Goal: Task Accomplishment & Management: Manage account settings

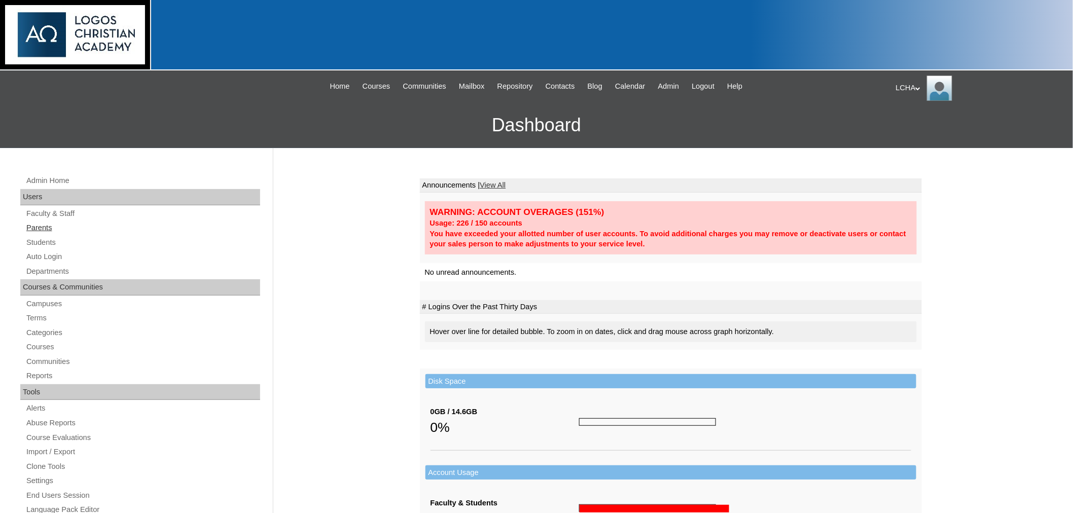
click at [38, 226] on link "Parents" at bounding box center [142, 228] width 235 height 13
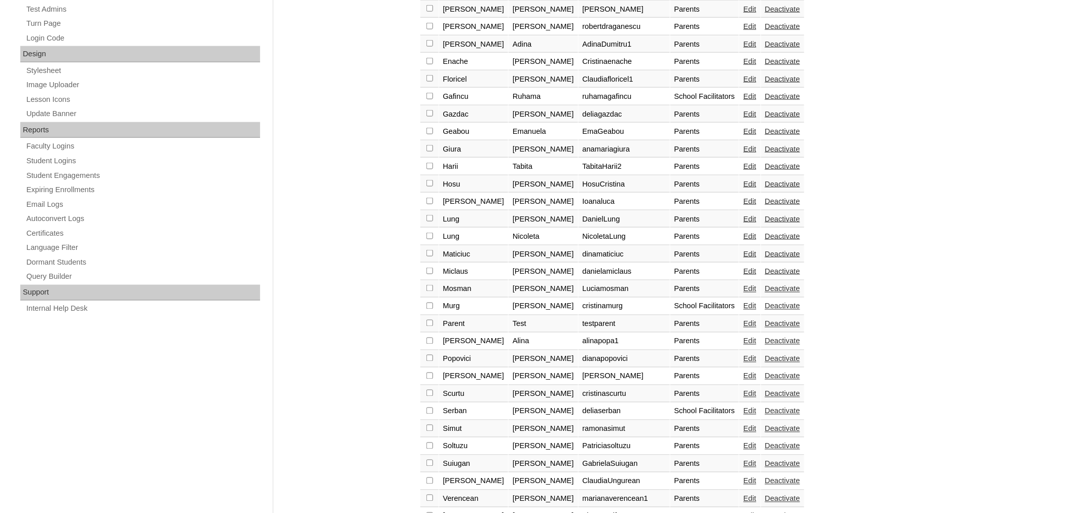
scroll to position [534, 0]
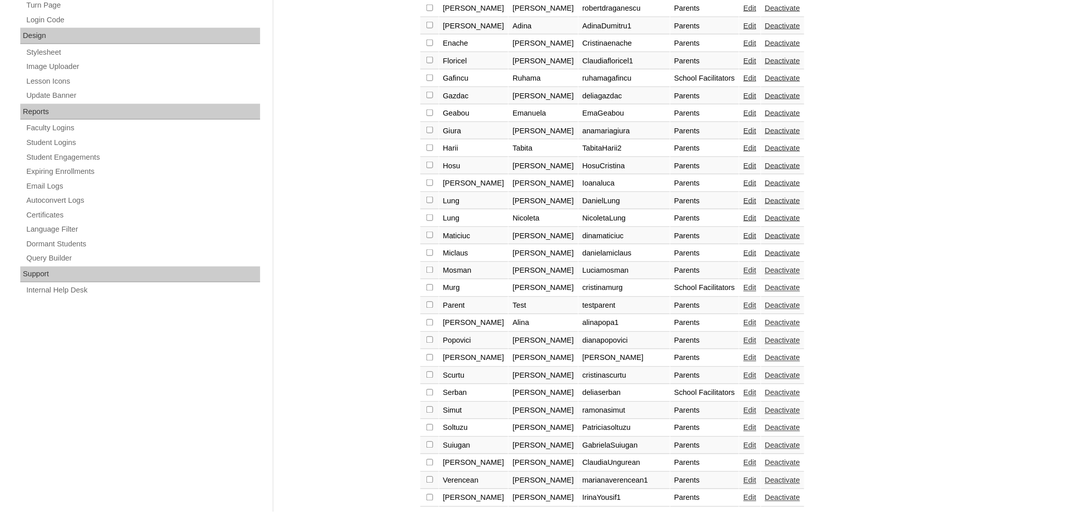
checkbox input "true"
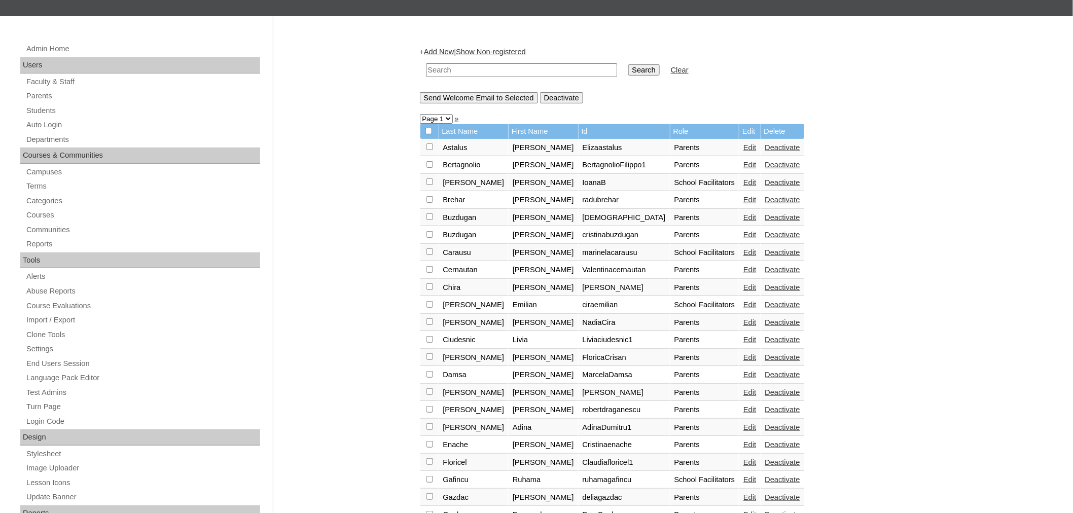
scroll to position [116, 0]
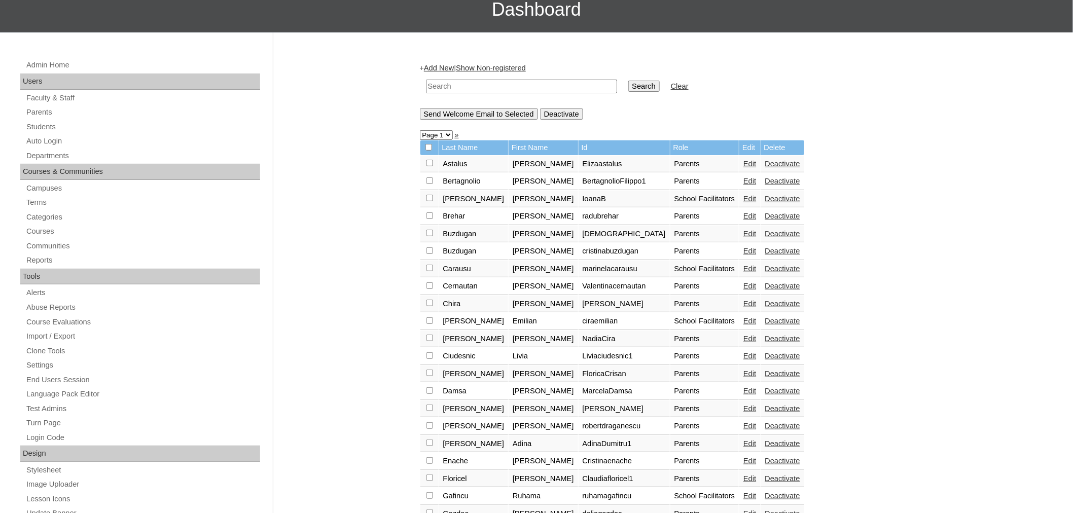
click at [505, 109] on input "Send Welcome Email to Selected" at bounding box center [479, 114] width 118 height 11
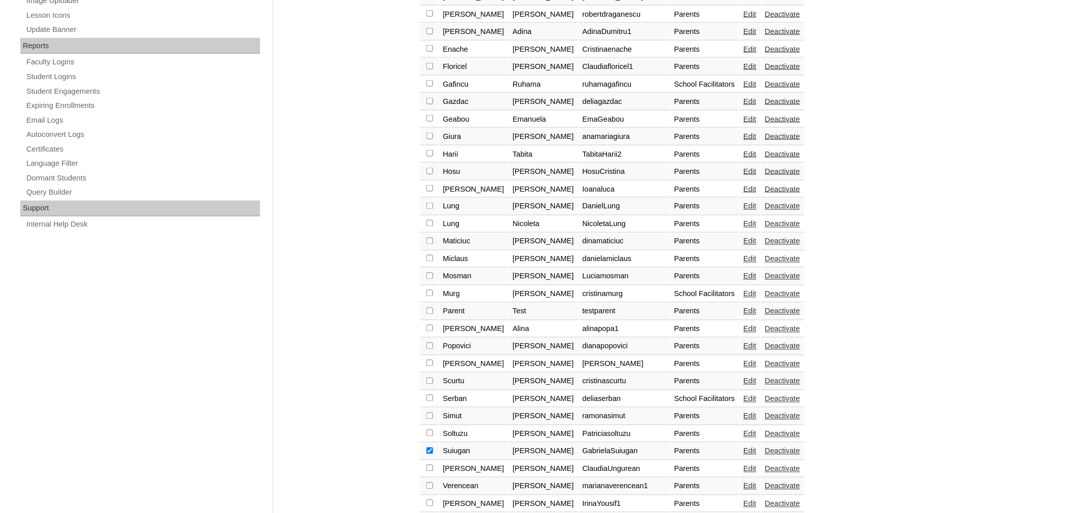
scroll to position [605, 0]
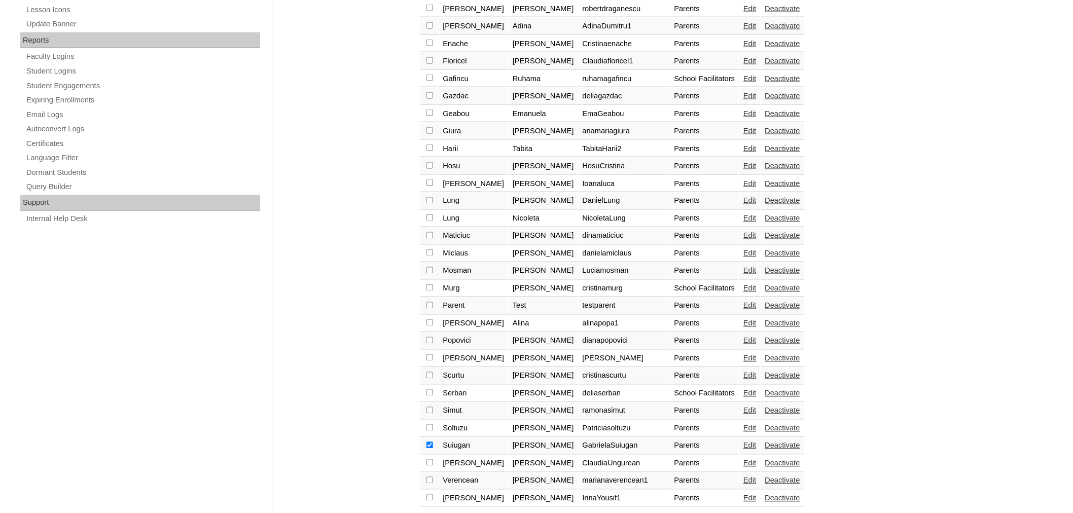
click at [744, 442] on link "Edit" at bounding box center [750, 446] width 13 height 8
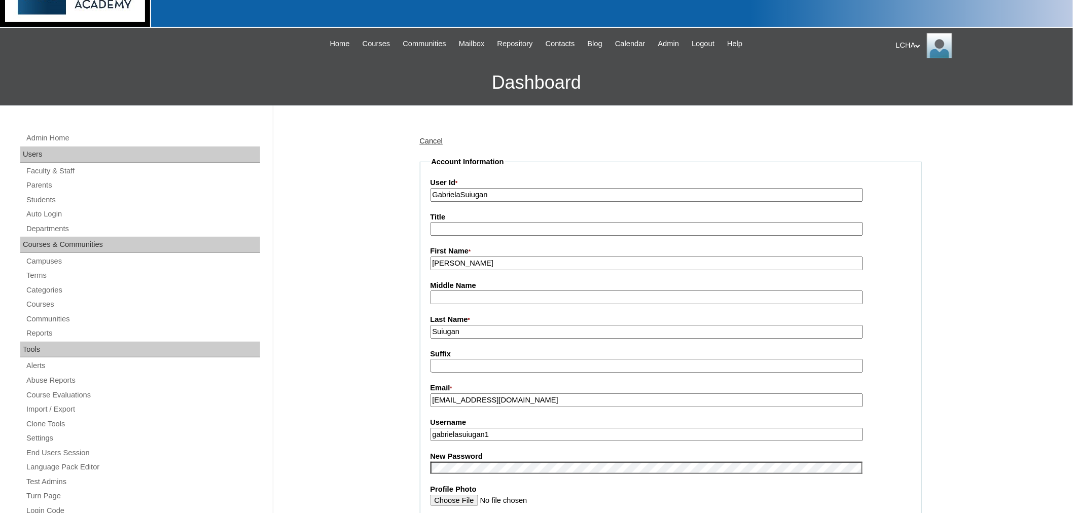
scroll to position [29, 0]
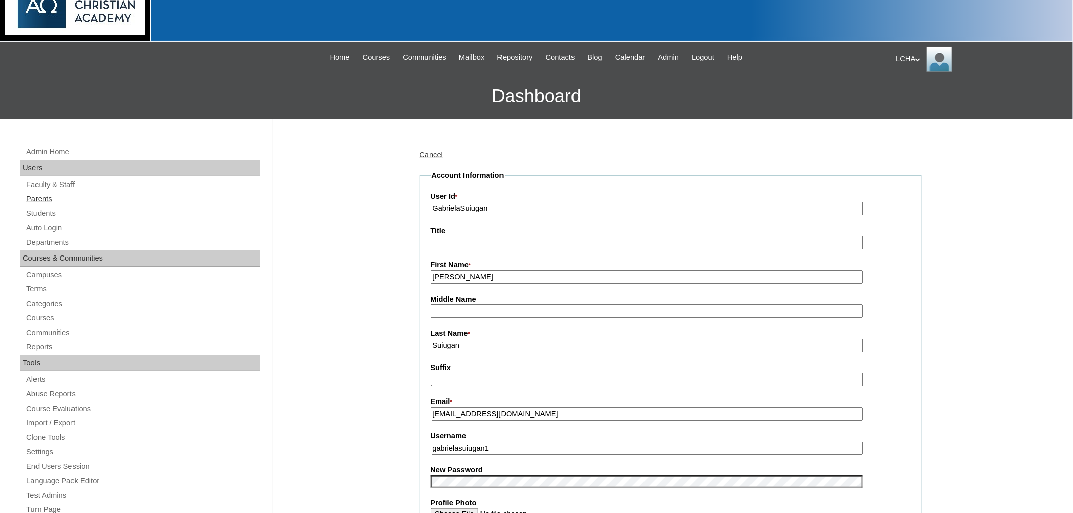
click at [38, 200] on link "Parents" at bounding box center [142, 199] width 235 height 13
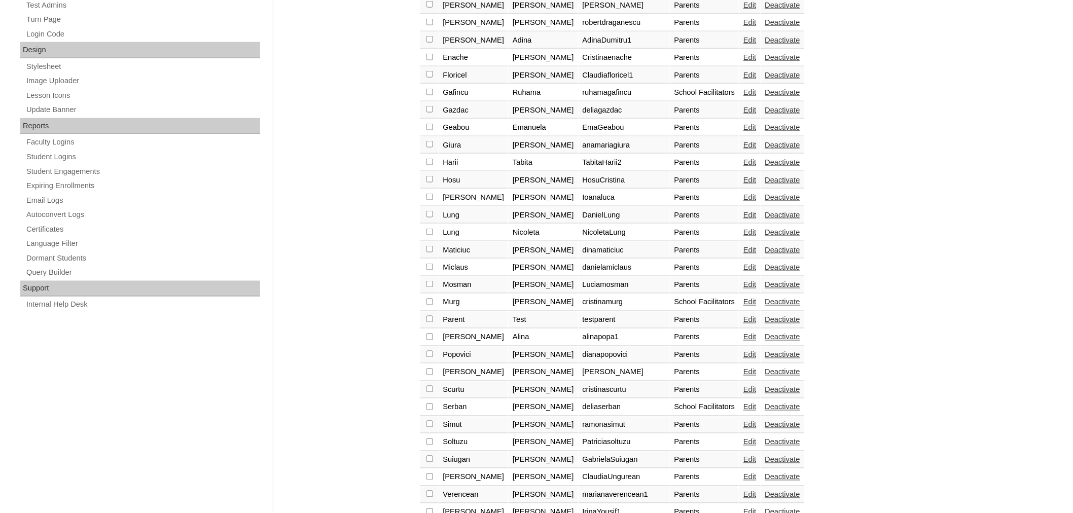
scroll to position [533, 0]
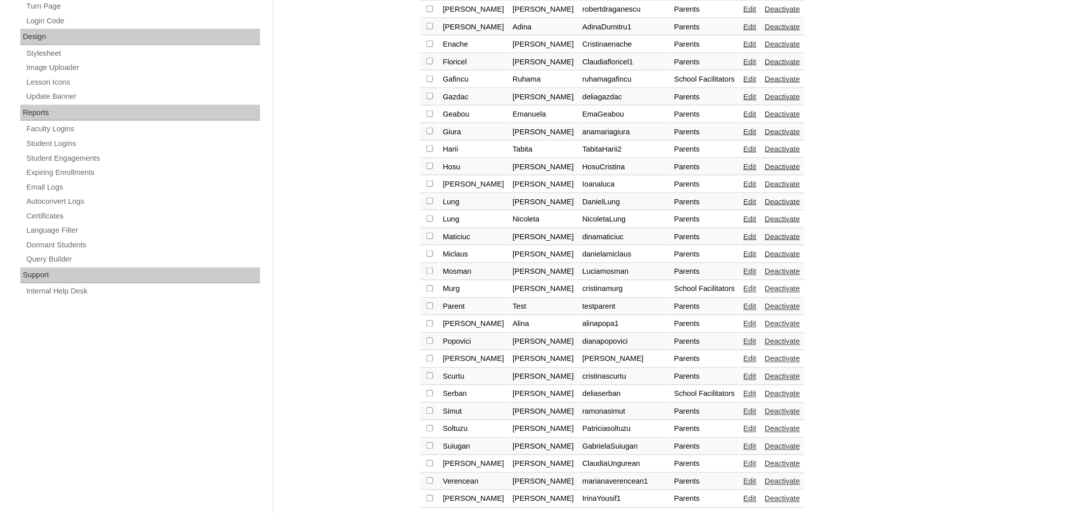
checkbox input "true"
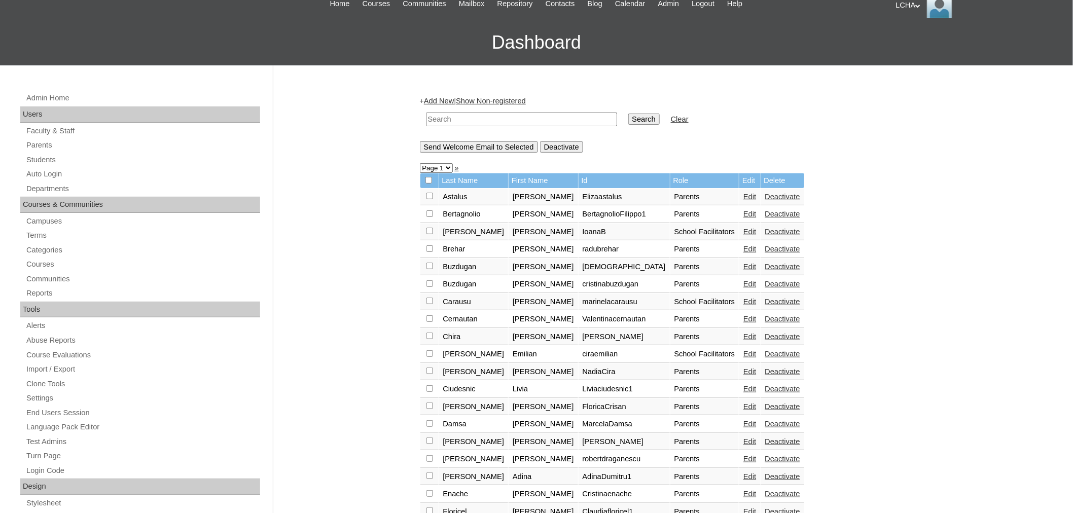
scroll to position [72, 0]
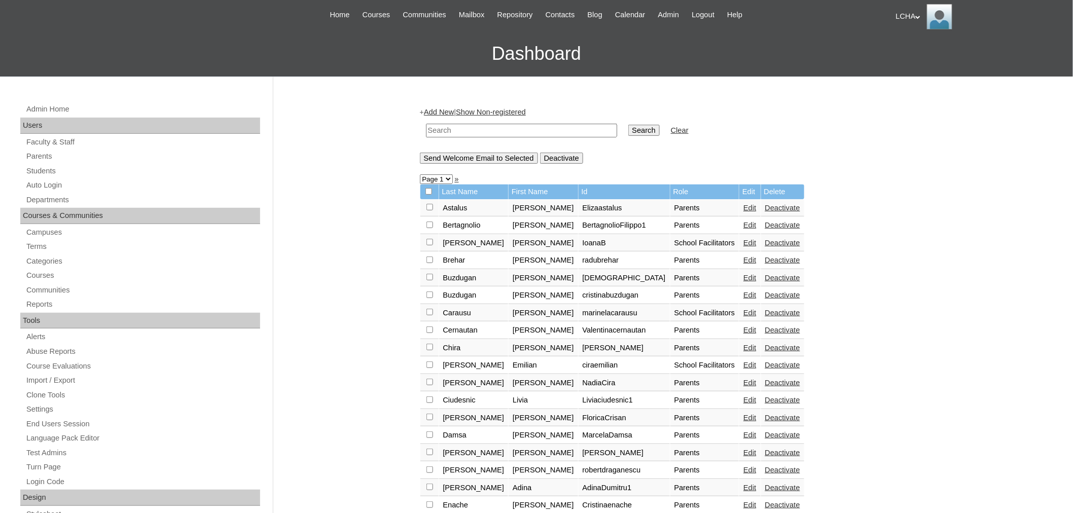
click at [503, 153] on input "Send Welcome Email to Selected" at bounding box center [479, 158] width 118 height 11
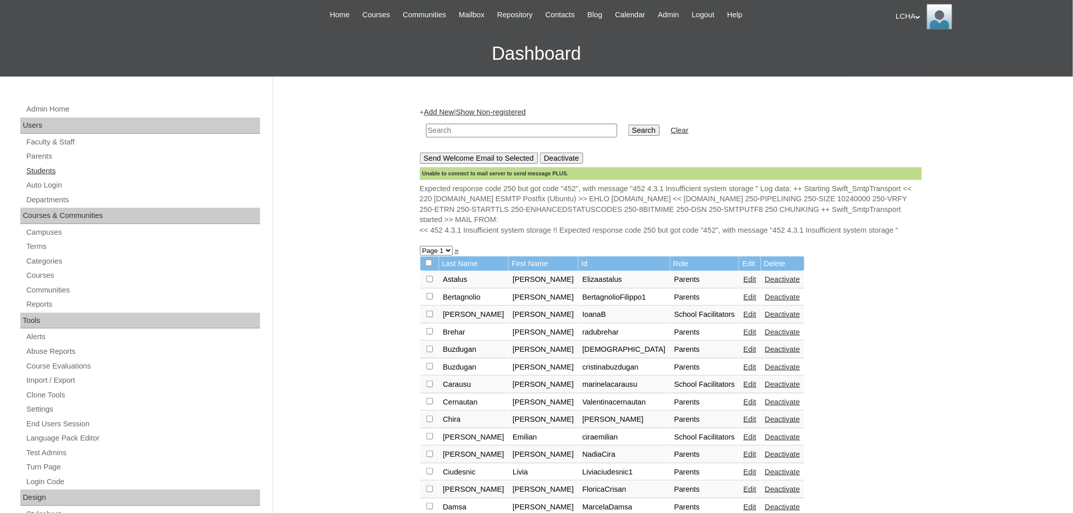
click at [31, 174] on link "Students" at bounding box center [142, 171] width 235 height 13
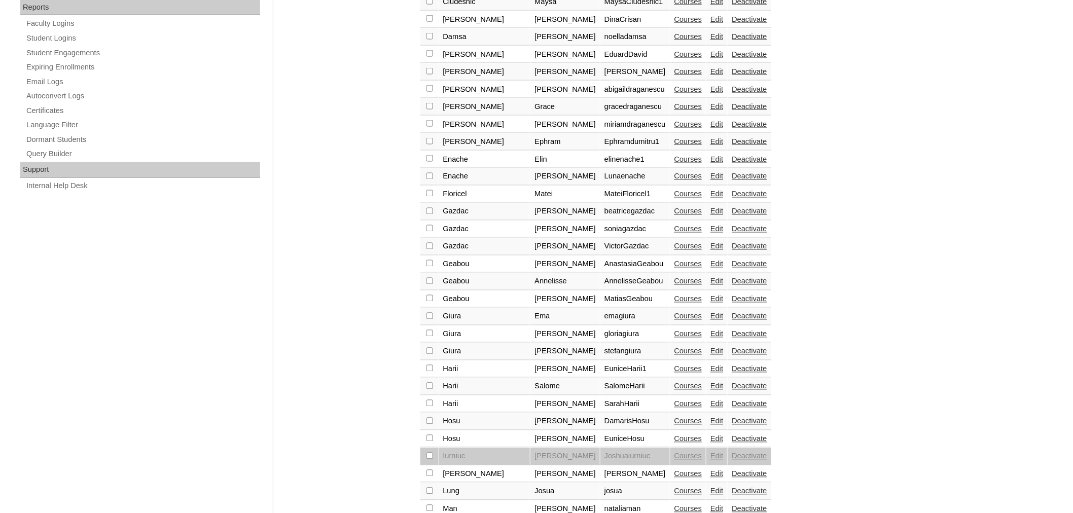
scroll to position [646, 0]
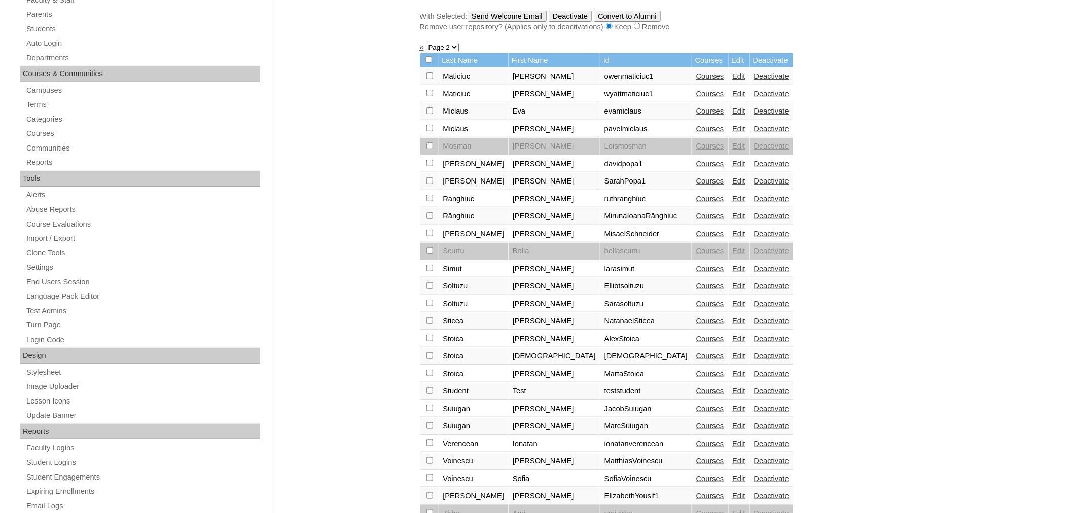
scroll to position [344, 0]
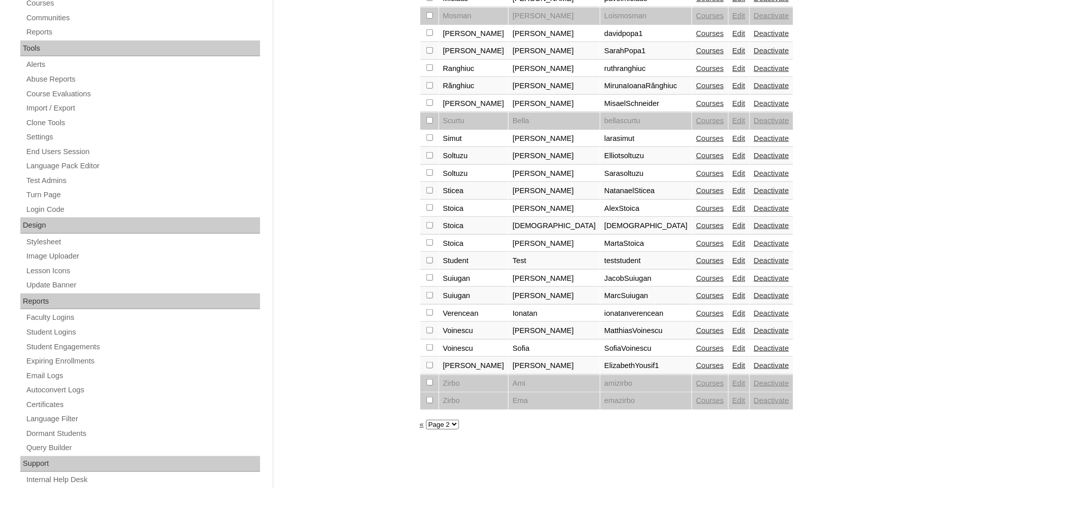
checkbox input "true"
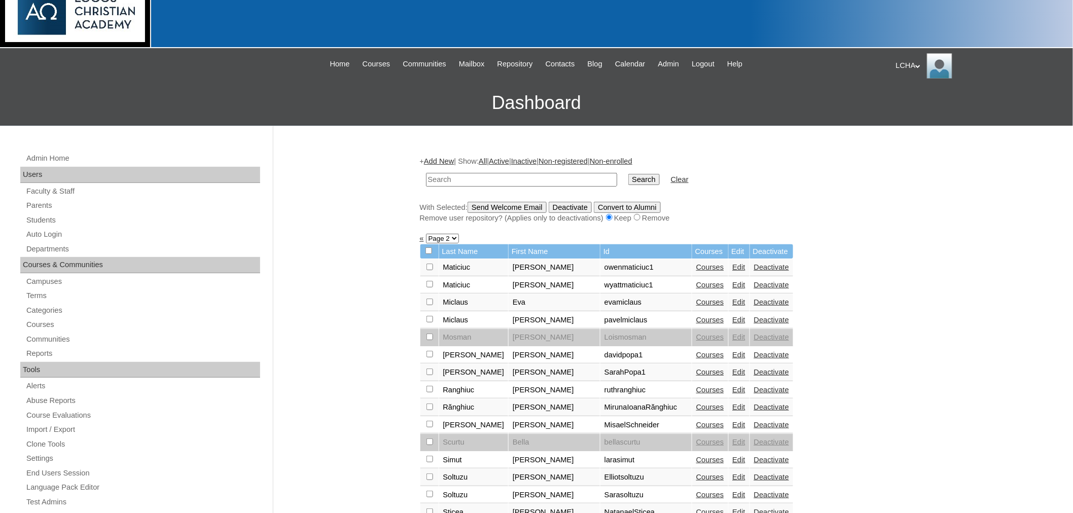
scroll to position [5, 0]
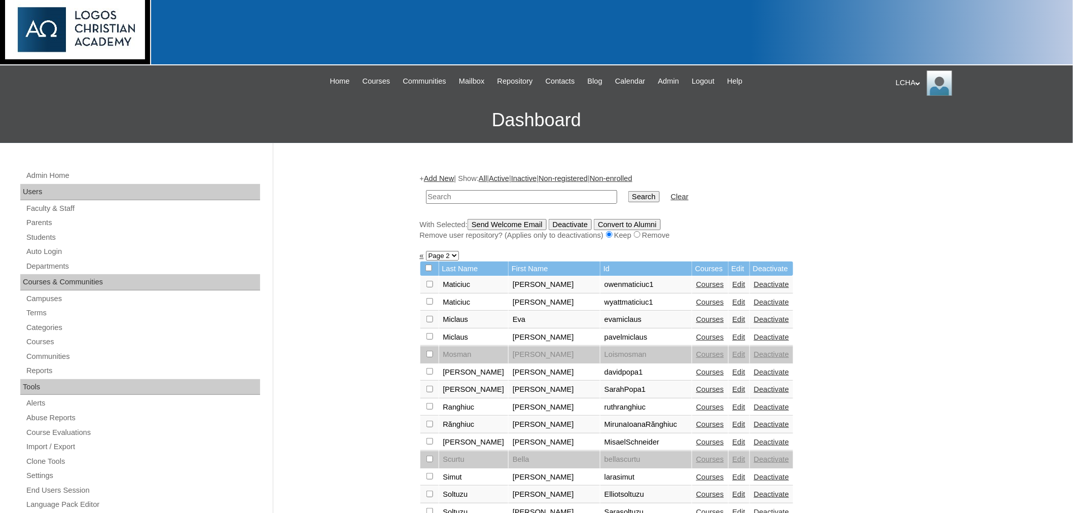
click at [544, 221] on input "Send Welcome Email" at bounding box center [507, 224] width 79 height 11
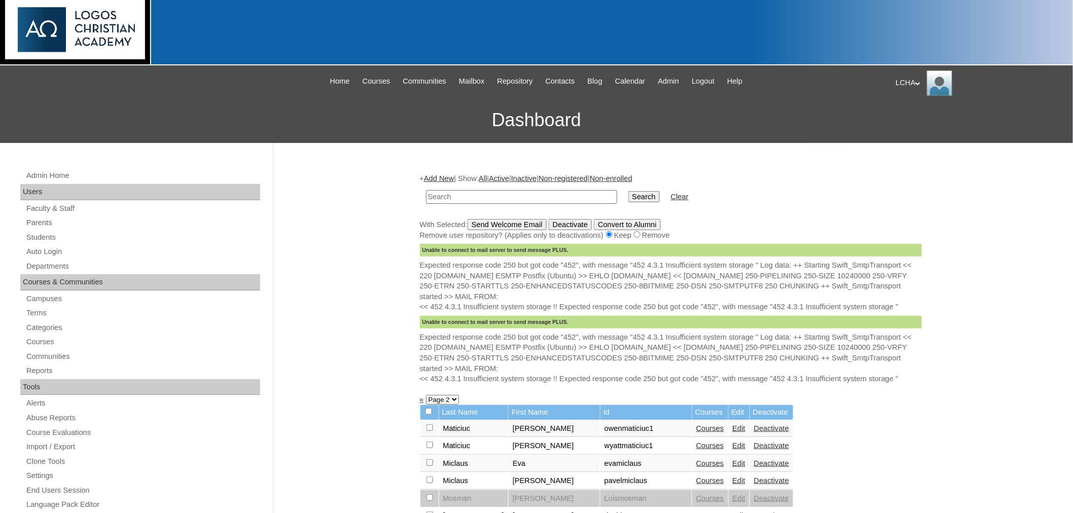
click at [909, 79] on div "LCHA My Profile My Settings Logout" at bounding box center [979, 82] width 167 height 25
click at [910, 124] on span "Logout" at bounding box center [914, 122] width 20 height 8
